Goal: Transaction & Acquisition: Purchase product/service

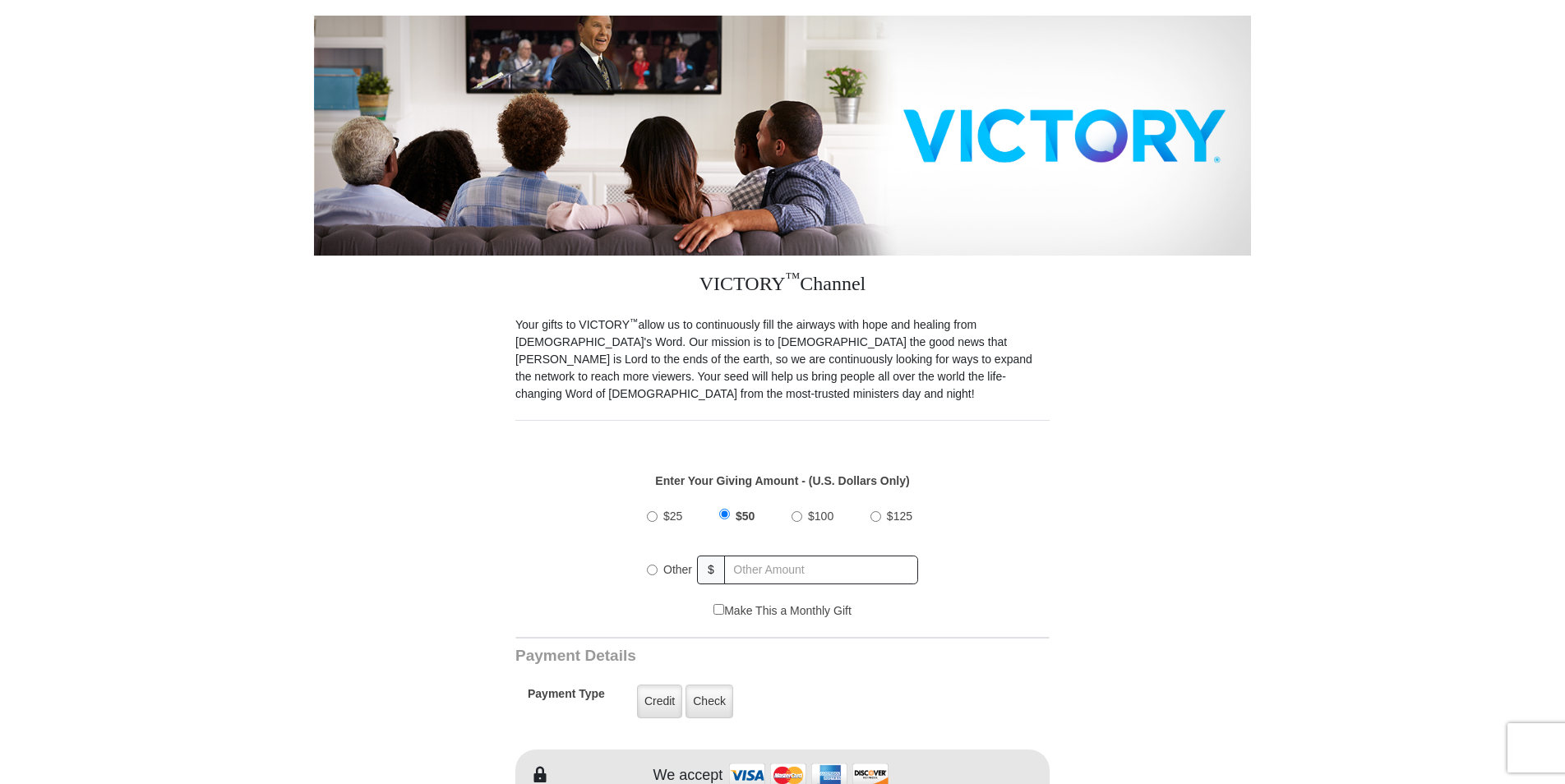
scroll to position [247, 0]
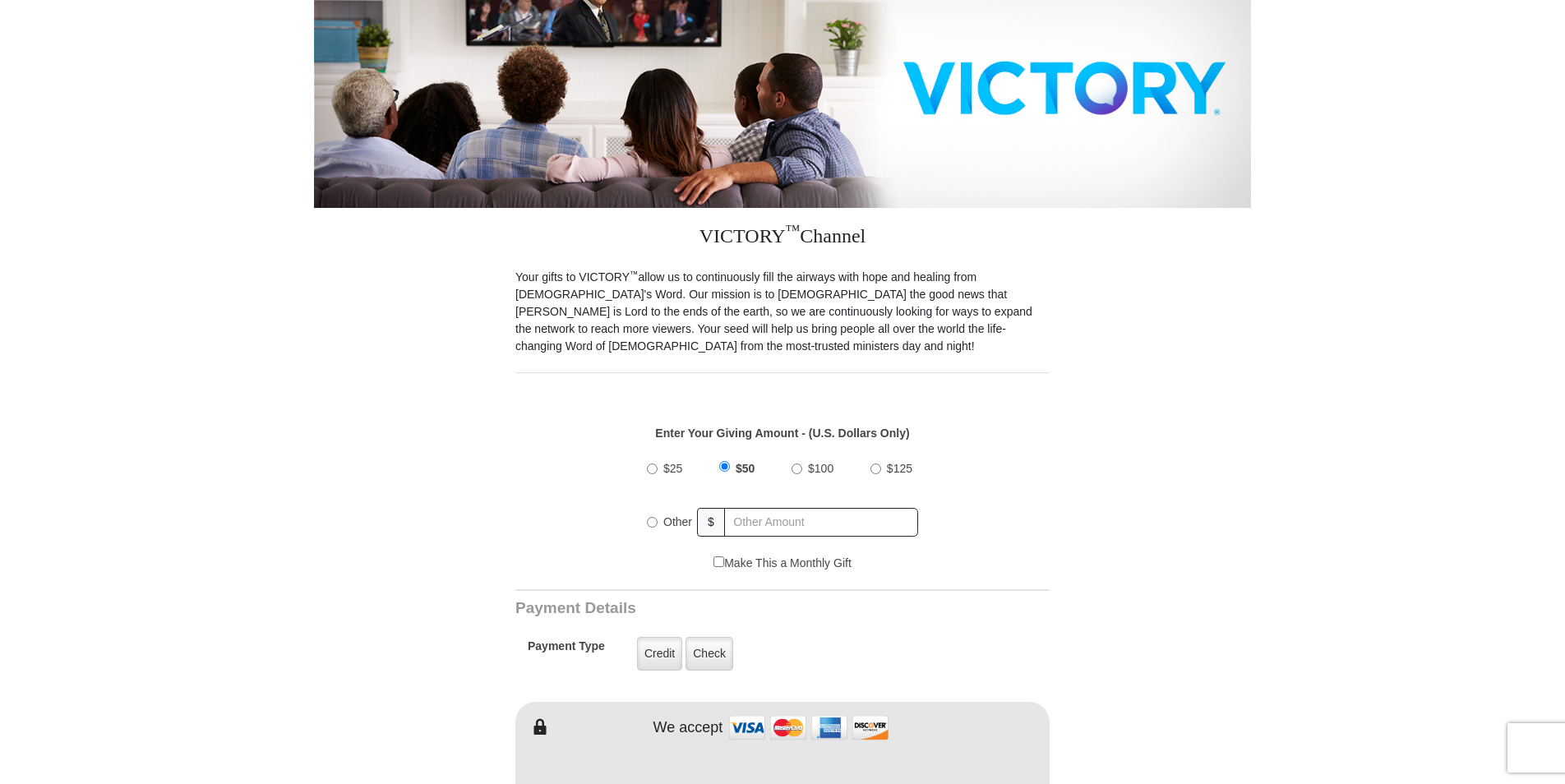
click at [652, 517] on input "Other" at bounding box center [652, 522] width 11 height 11
radio input "true"
click at [761, 507] on input "text" at bounding box center [821, 521] width 192 height 29
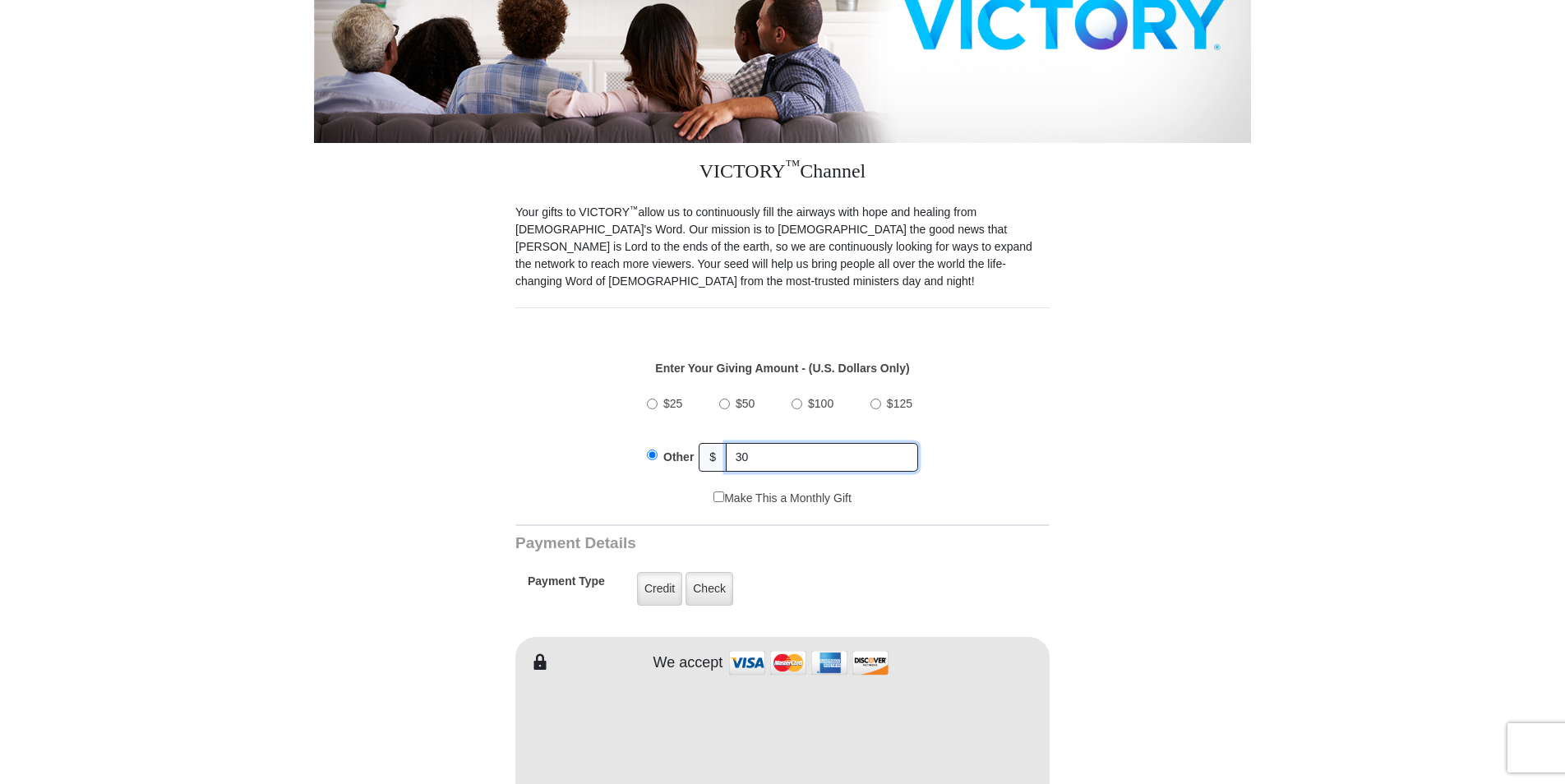
scroll to position [493, 0]
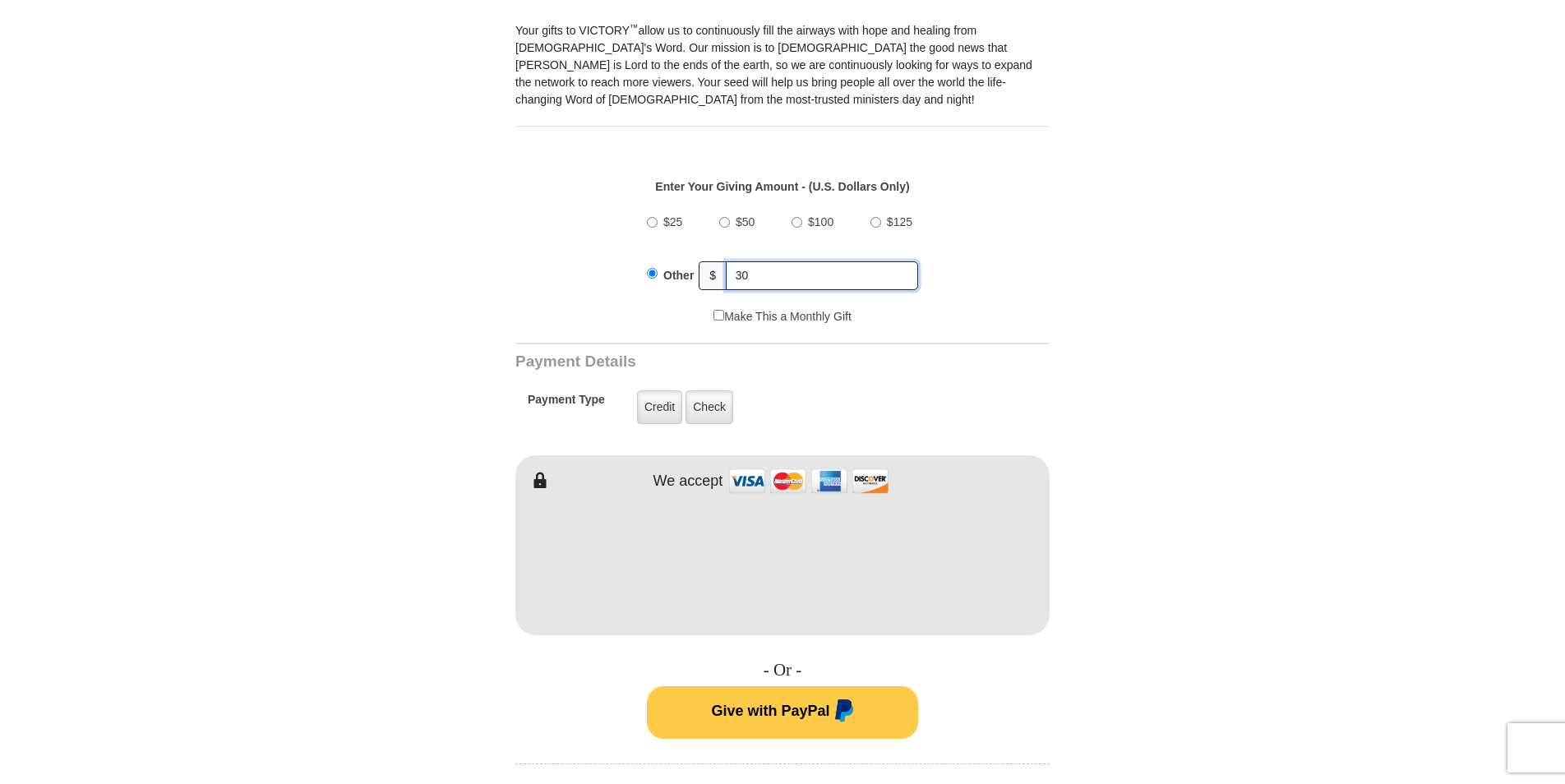
type input "30"
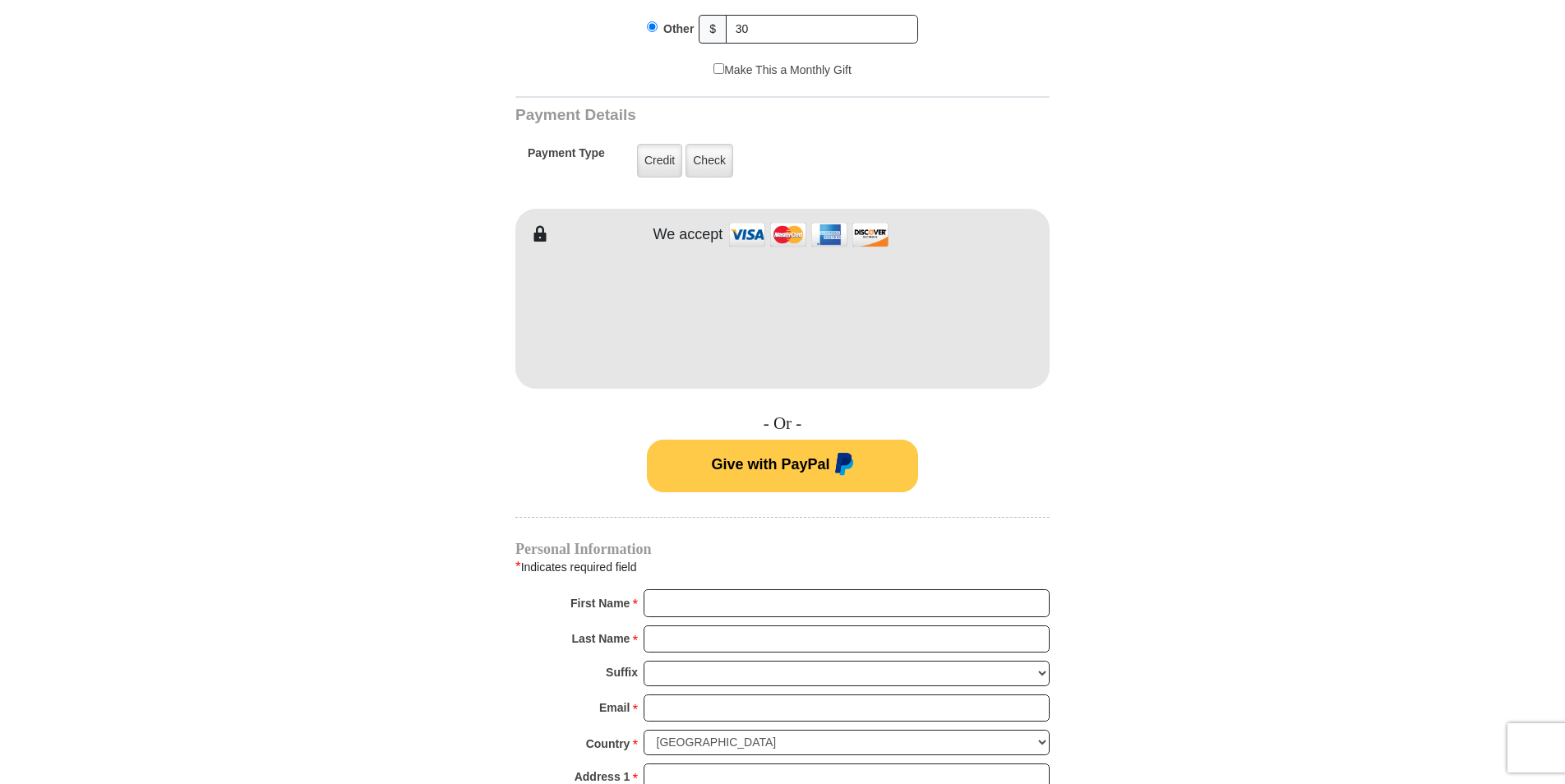
scroll to position [822, 0]
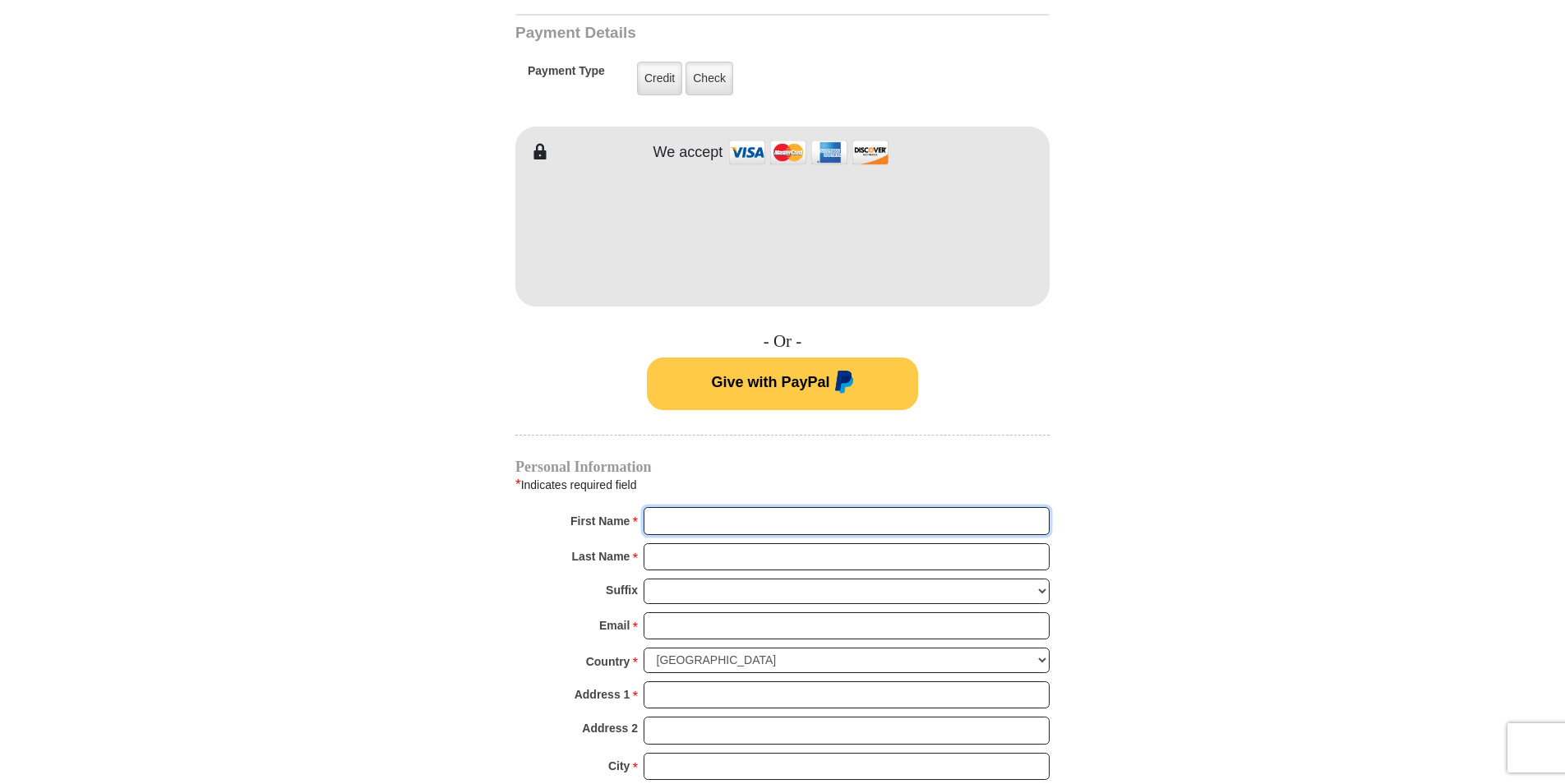
click at [758, 507] on input "First Name *" at bounding box center [847, 521] width 406 height 28
type input "[PERSON_NAME]"
type input "[EMAIL_ADDRESS][DOMAIN_NAME]"
type input "1008 carriage run drive"
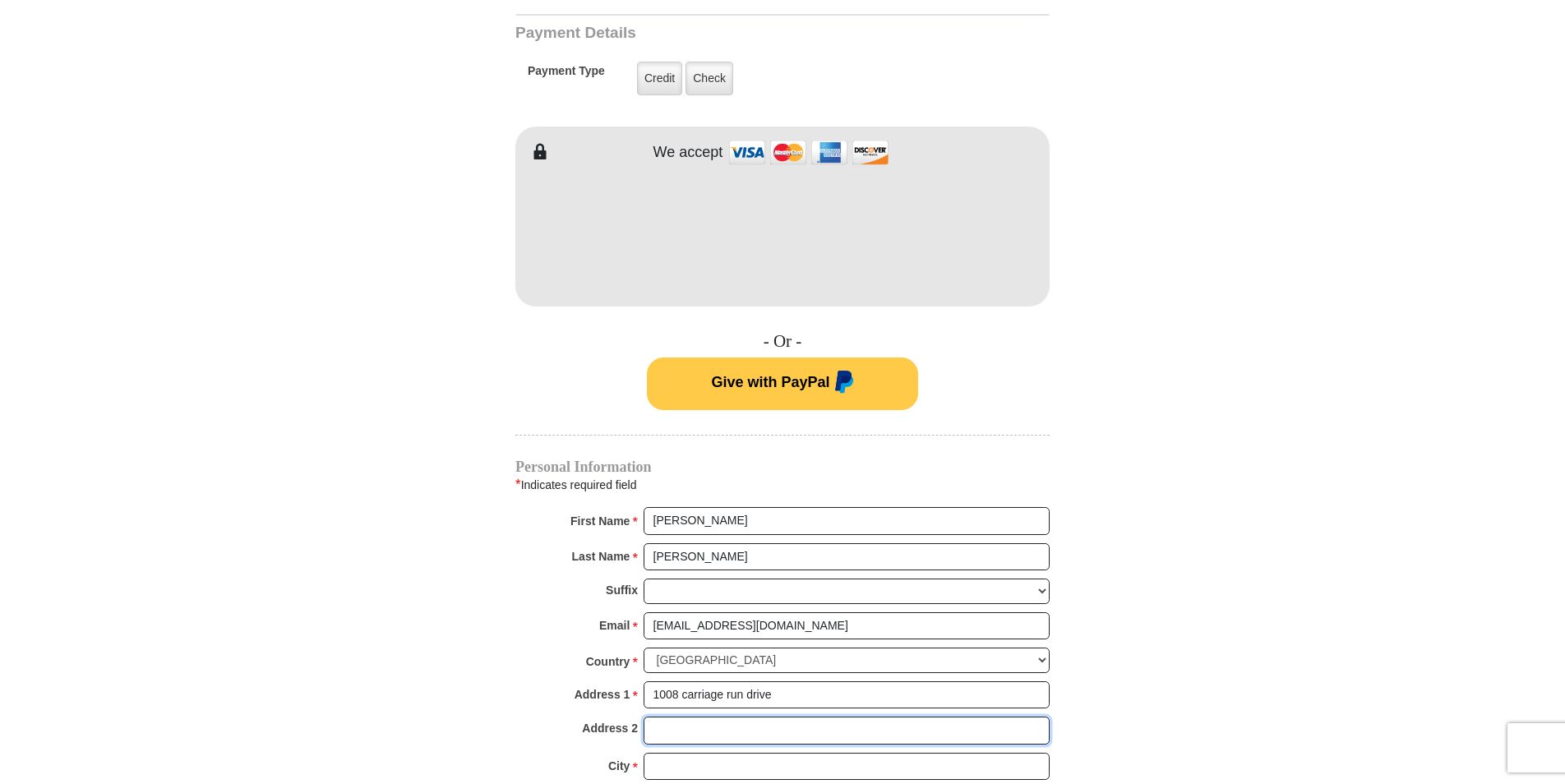
type input "1008 carriage run drive"
type input "st [PERSON_NAME]"
type input "63303"
type input "6363127778"
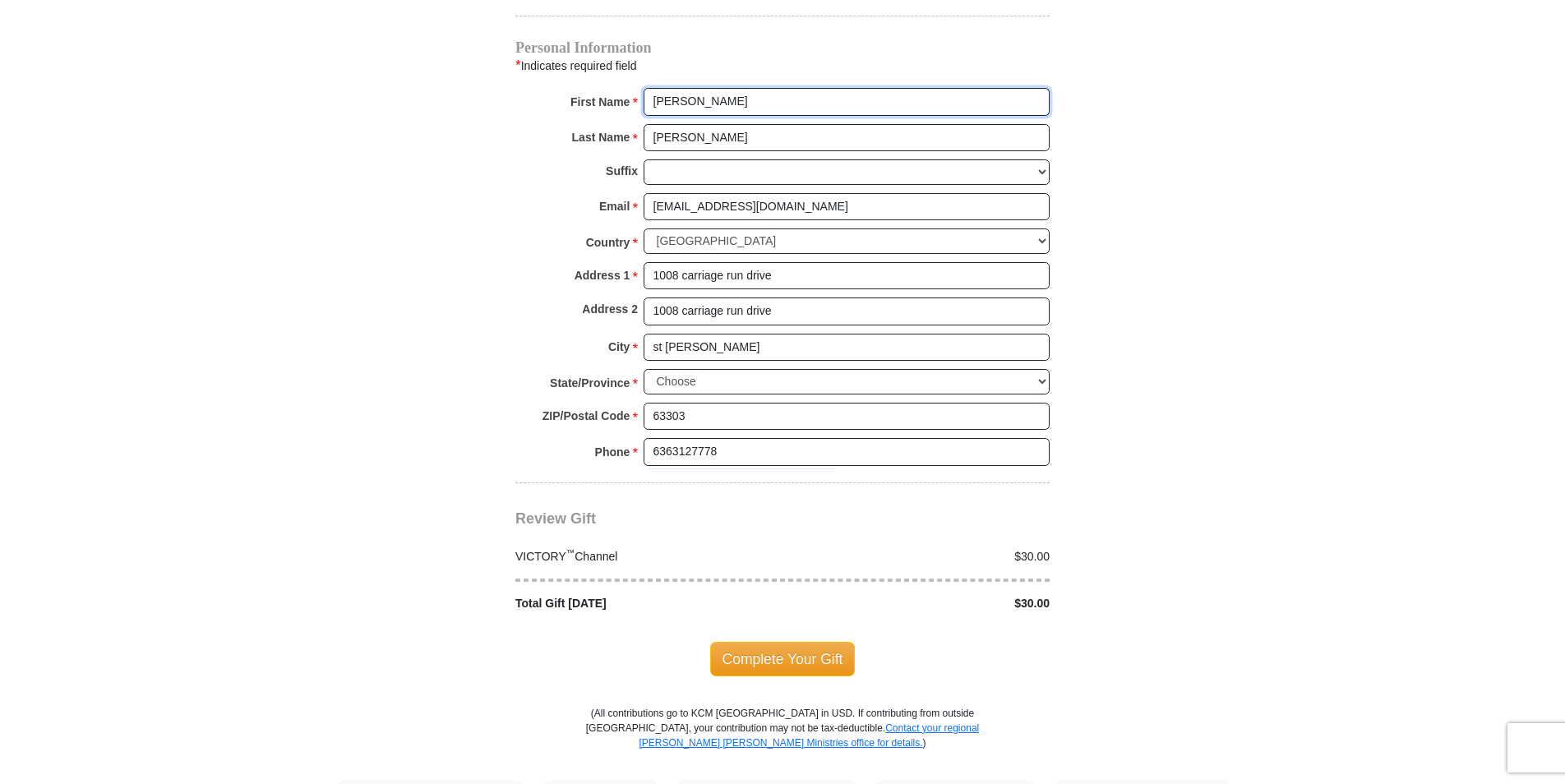
scroll to position [1314, 0]
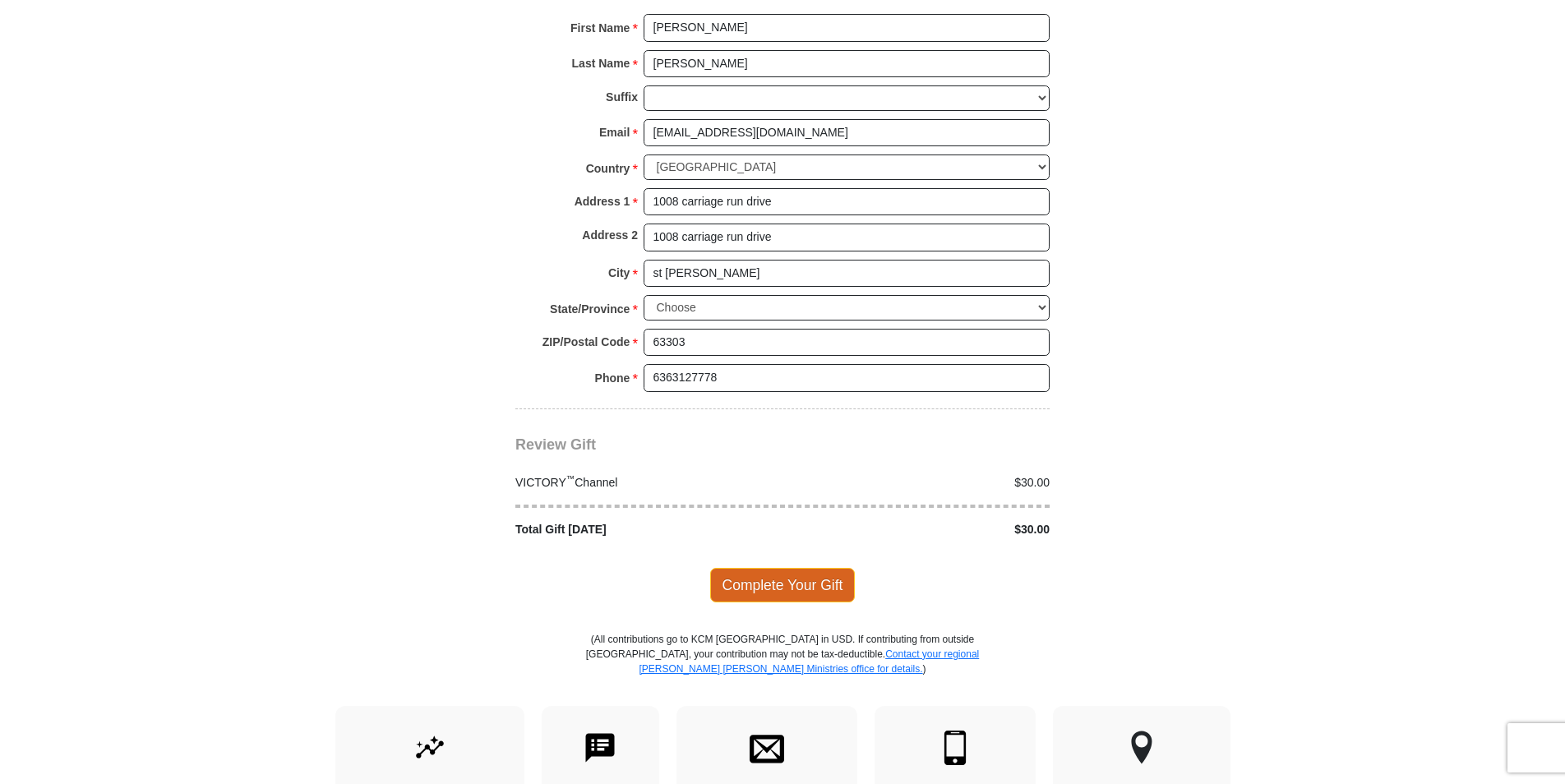
click at [797, 570] on span "Complete Your Gift" at bounding box center [782, 585] width 146 height 34
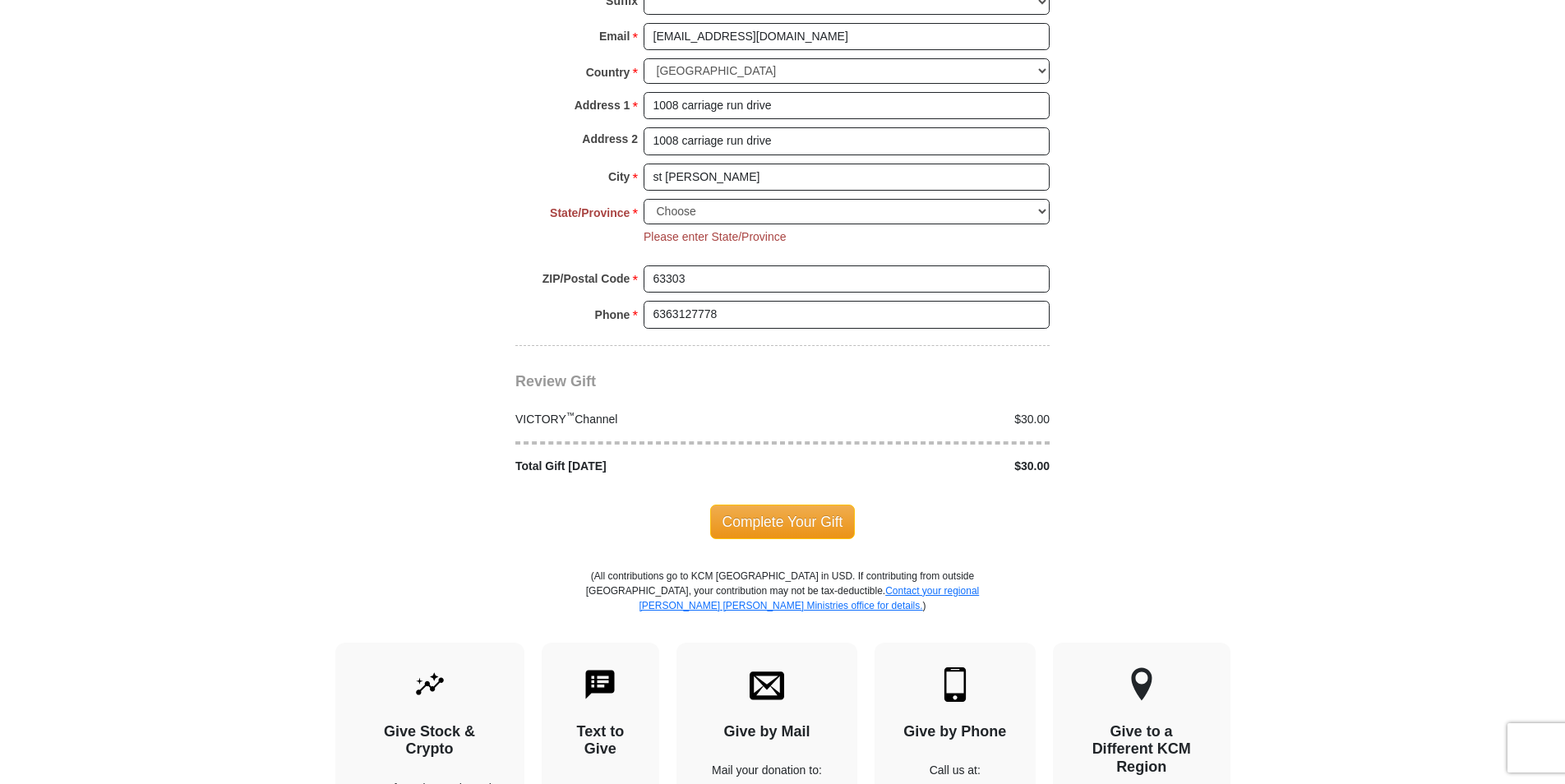
scroll to position [1330, 0]
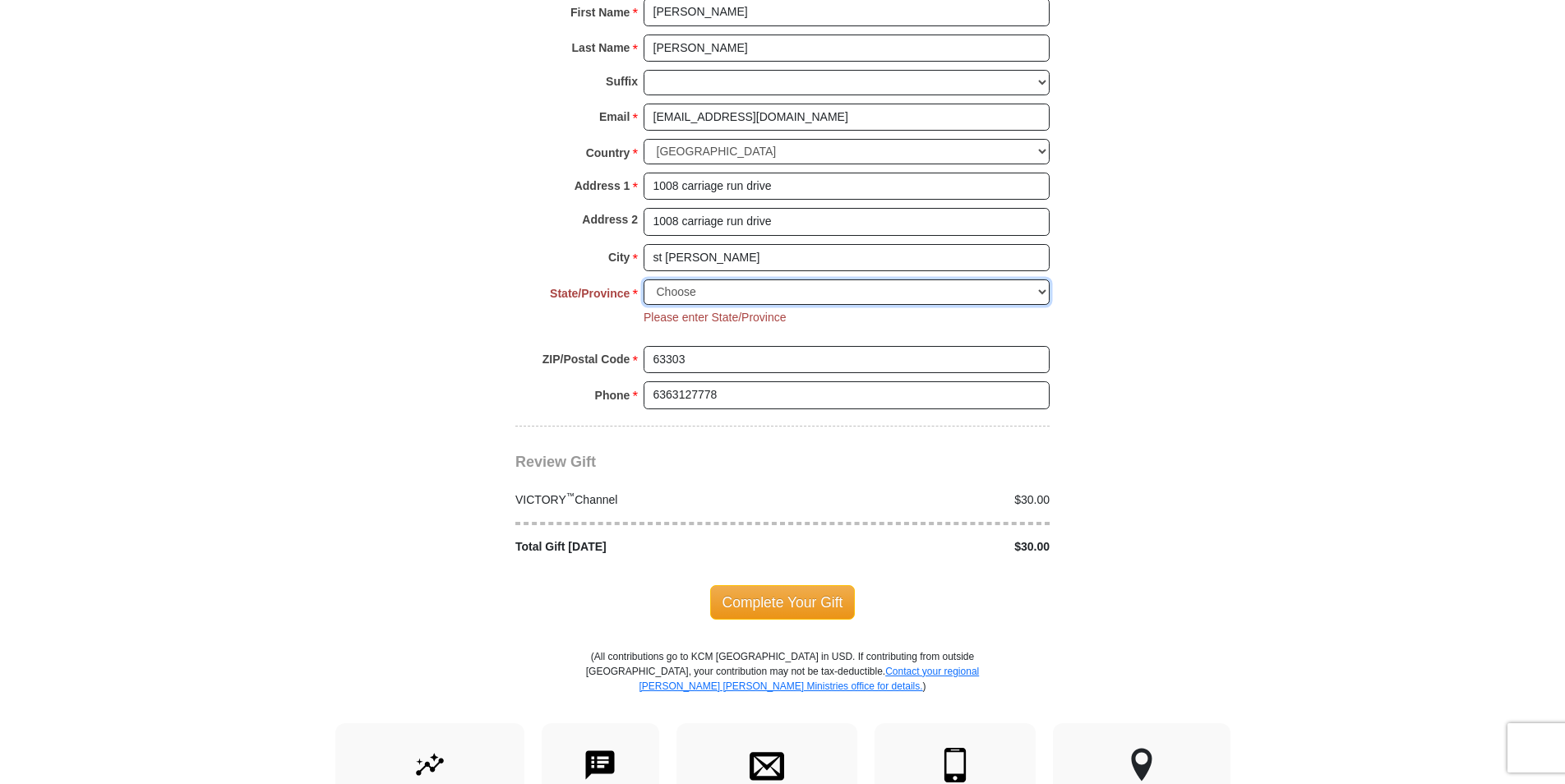
click at [1043, 279] on select "Choose [US_STATE] [US_STATE] [US_STATE] [US_STATE] [US_STATE] Armed Forces Amer…" at bounding box center [847, 291] width 406 height 25
select select "MO"
click at [644, 279] on select "Choose [US_STATE] [US_STATE] [US_STATE] [US_STATE] [US_STATE] Armed Forces Amer…" at bounding box center [847, 291] width 406 height 25
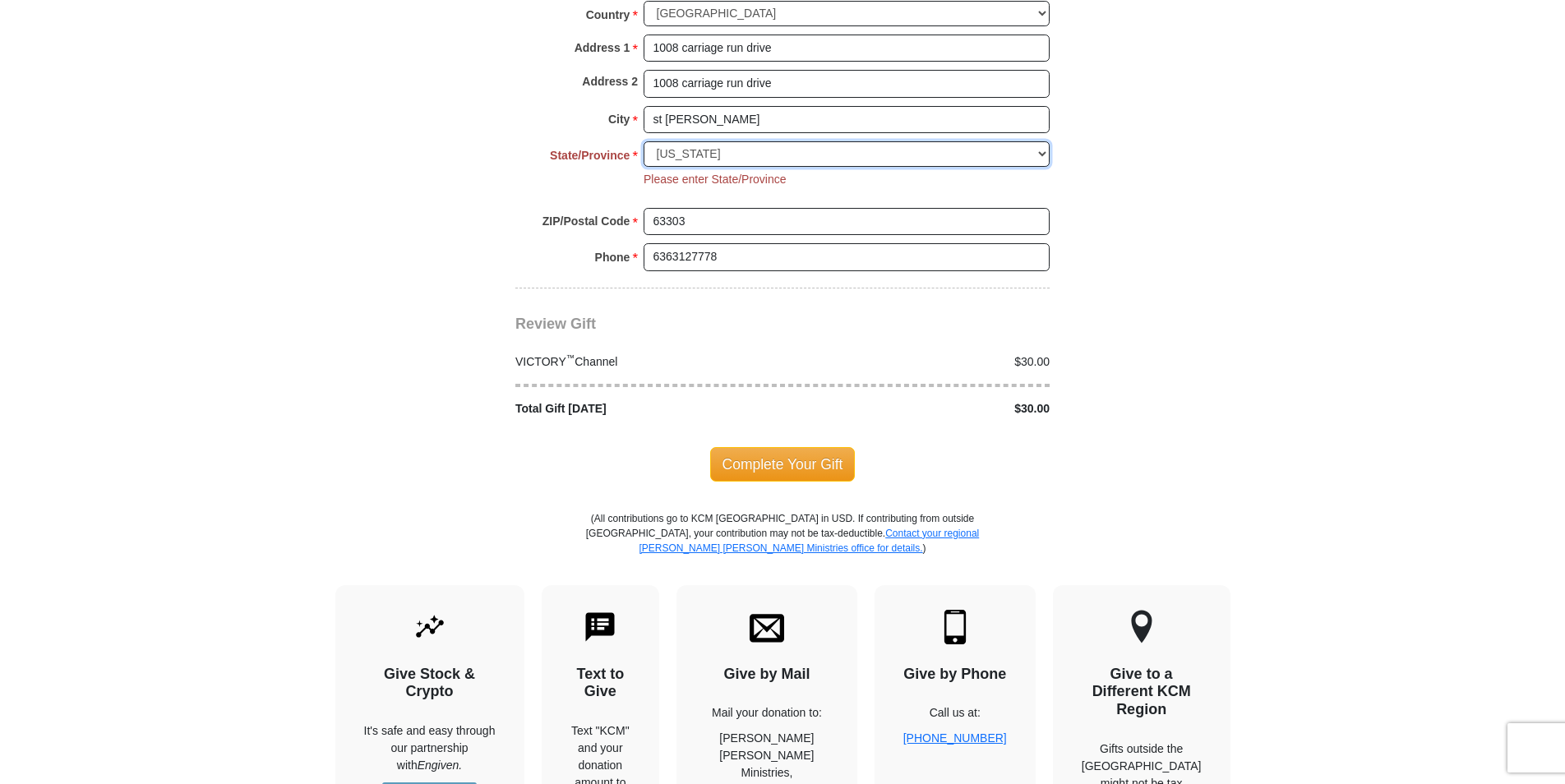
scroll to position [1494, 0]
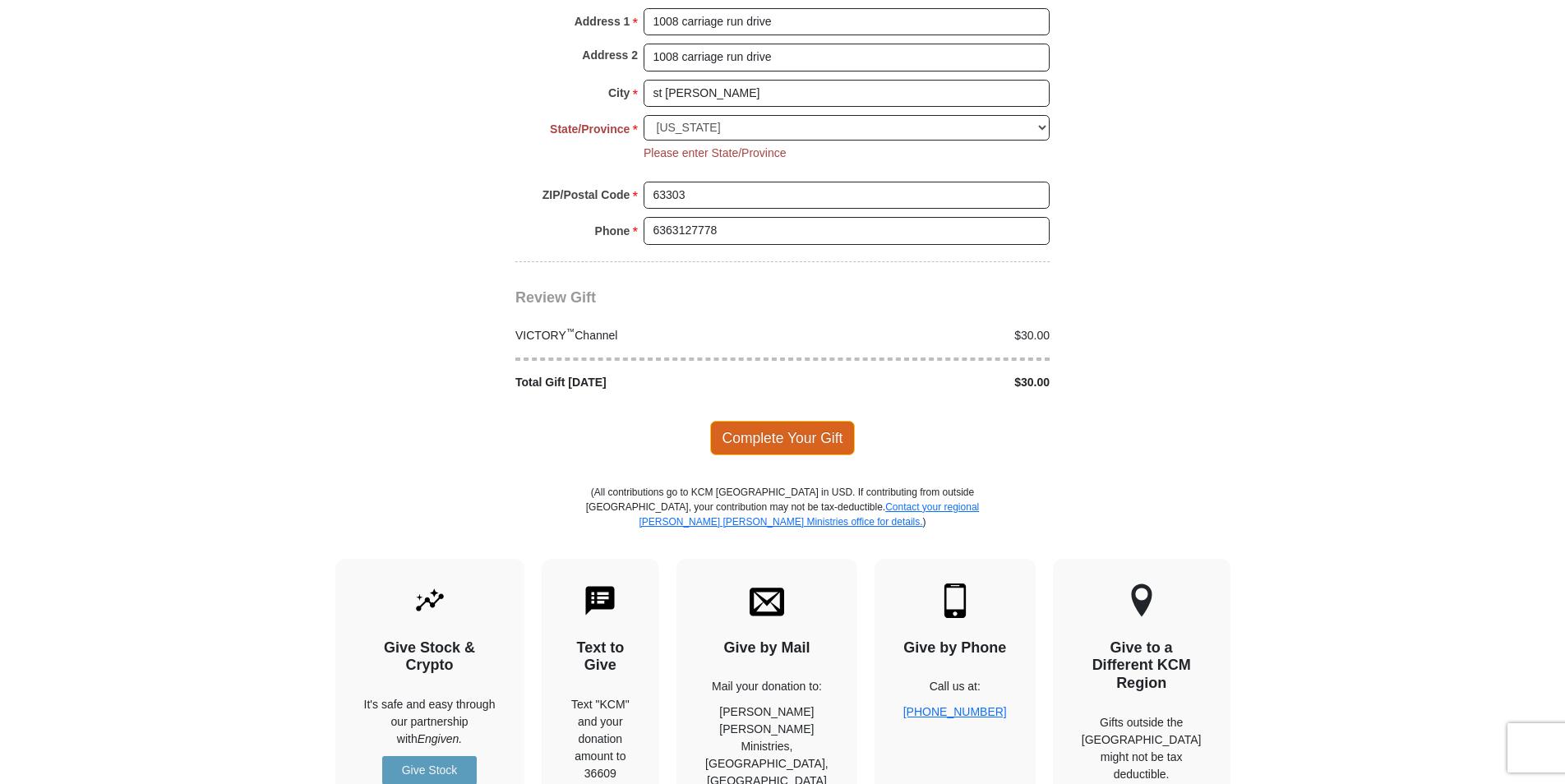
click at [819, 421] on span "Complete Your Gift" at bounding box center [782, 437] width 146 height 34
